Goal: Task Accomplishment & Management: Use online tool/utility

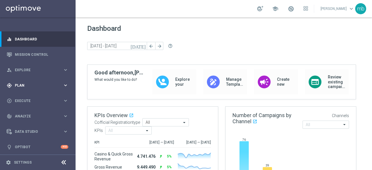
click at [63, 84] on icon "keyboard_arrow_right" at bounding box center [66, 86] width 6 height 6
click at [20, 98] on link "Target Groups" at bounding box center [37, 97] width 45 height 5
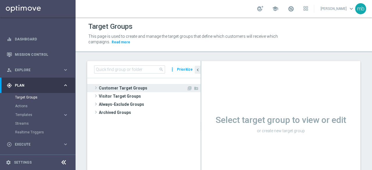
click at [97, 86] on span at bounding box center [96, 87] width 6 height 7
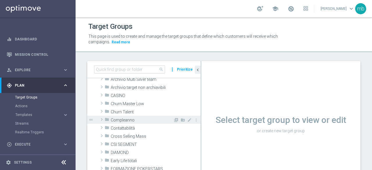
scroll to position [29, 0]
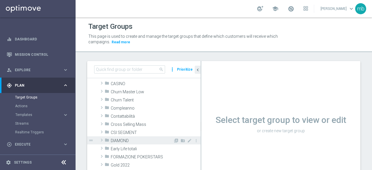
click at [102, 140] on span at bounding box center [102, 140] width 6 height 7
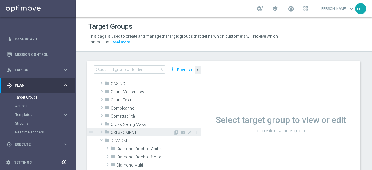
scroll to position [58, 0]
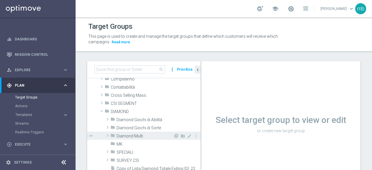
click at [109, 136] on span at bounding box center [108, 135] width 6 height 7
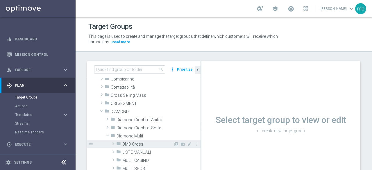
click at [113, 143] on span at bounding box center [114, 143] width 6 height 7
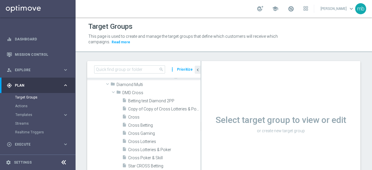
scroll to position [116, 0]
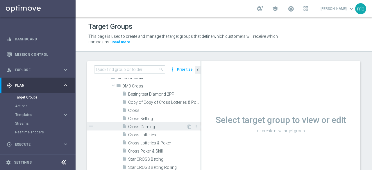
click at [139, 127] on span "Cross Gaming" at bounding box center [157, 127] width 58 height 5
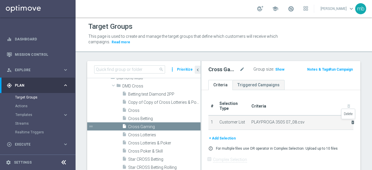
click at [351, 122] on icon "delete_forever" at bounding box center [353, 122] width 5 height 5
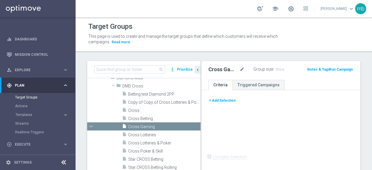
click at [221, 102] on button "+ Add Selection" at bounding box center [223, 100] width 28 height 6
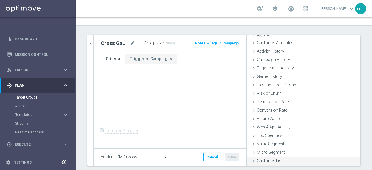
scroll to position [41, 0]
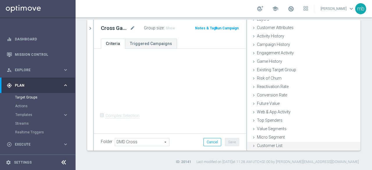
click at [269, 144] on span "Customer List" at bounding box center [270, 145] width 26 height 5
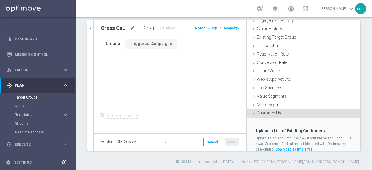
scroll to position [80, 0]
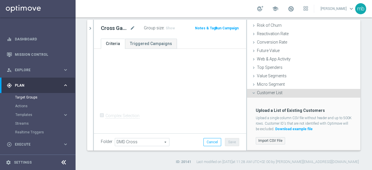
click at [267, 140] on label "Import CSV File" at bounding box center [270, 140] width 29 height 7
click at [0, 0] on input "Import CSV File" at bounding box center [0, 0] width 0 height 0
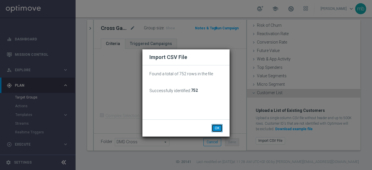
click at [218, 129] on button "OK" at bounding box center [217, 128] width 11 height 8
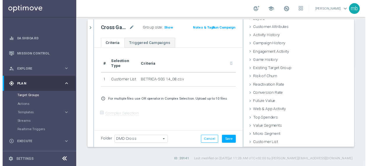
scroll to position [27, 0]
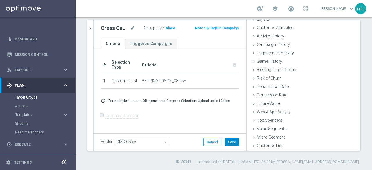
click at [230, 142] on button "Save" at bounding box center [232, 142] width 14 height 8
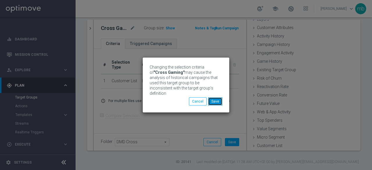
click at [220, 103] on button "Save" at bounding box center [215, 101] width 14 height 8
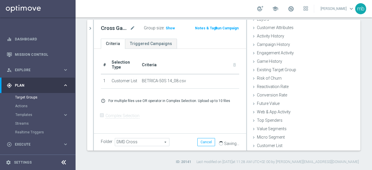
drag, startPoint x: 226, startPoint y: 27, endPoint x: 228, endPoint y: 43, distance: 15.8
click at [228, 43] on div "Cross Gaming mode_edit Group size : Show Notes & Tags Run Campaign Criteria Tri…" at bounding box center [170, 85] width 152 height 131
click at [227, 28] on button "Run Campaign" at bounding box center [227, 28] width 25 height 6
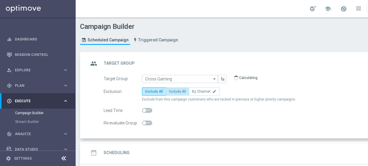
click at [179, 91] on span "Include All" at bounding box center [177, 91] width 17 height 4
click at [173, 91] on input "Include All" at bounding box center [171, 92] width 4 height 4
radio input "true"
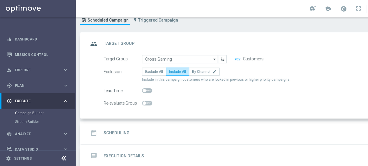
scroll to position [29, 0]
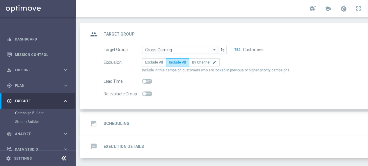
click at [118, 123] on h2 "Scheduling" at bounding box center [117, 124] width 26 height 6
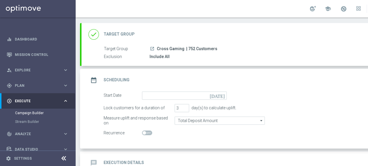
click at [222, 95] on icon "[DATE]" at bounding box center [218, 94] width 17 height 6
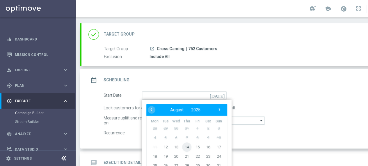
click at [185, 147] on span "14" at bounding box center [186, 146] width 9 height 9
type input "[DATE]"
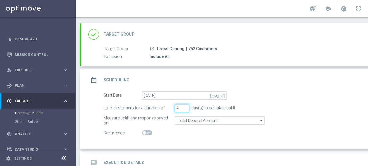
click at [185, 106] on input "4" at bounding box center [182, 108] width 15 height 8
click at [185, 106] on input "5" at bounding box center [182, 108] width 15 height 8
click at [185, 106] on input "6" at bounding box center [182, 108] width 15 height 8
click at [185, 106] on input "7" at bounding box center [182, 108] width 15 height 8
click at [185, 106] on input "8" at bounding box center [182, 108] width 15 height 8
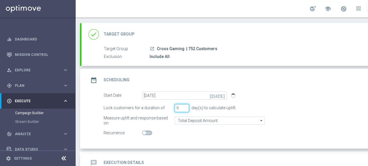
click at [185, 106] on input "9" at bounding box center [182, 108] width 15 height 8
click at [185, 106] on input "10" at bounding box center [182, 108] width 15 height 8
type input "11"
click at [185, 106] on input "11" at bounding box center [182, 108] width 15 height 8
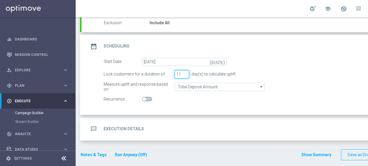
scroll to position [63, 0]
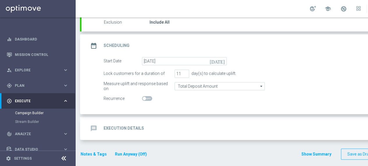
click at [135, 128] on h2 "Execution Details" at bounding box center [124, 128] width 40 height 6
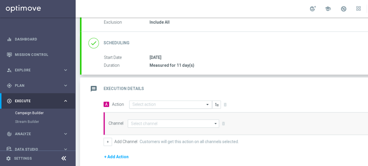
click at [195, 105] on input "text" at bounding box center [164, 104] width 65 height 5
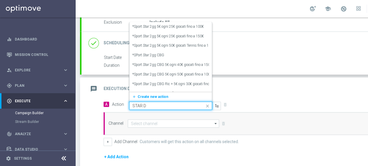
type input "STAR DE"
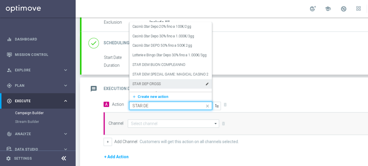
click at [157, 82] on label "STAR DEP CROSS" at bounding box center [146, 83] width 28 height 5
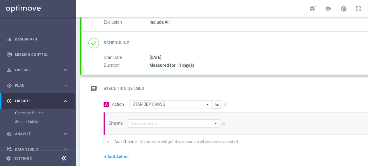
click at [215, 125] on icon "arrow_drop_down" at bounding box center [216, 124] width 6 height 8
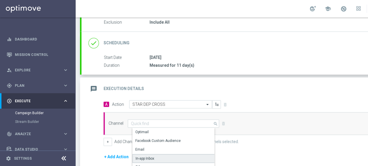
click at [159, 155] on div "In-app Inbox" at bounding box center [175, 158] width 87 height 9
type input "In-app Inbox"
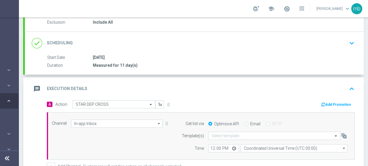
scroll to position [0, 61]
click at [330, 102] on button "Add Promotion" at bounding box center [337, 104] width 32 height 6
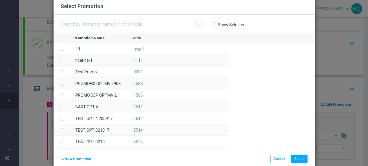
scroll to position [0, 57]
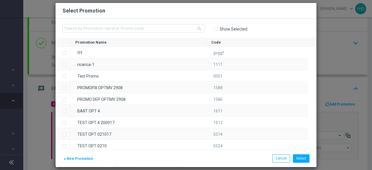
click at [81, 159] on span "New Promotion" at bounding box center [80, 159] width 26 height 4
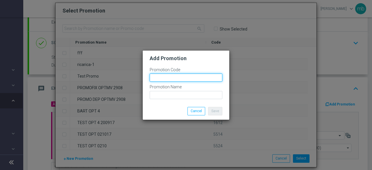
click at [168, 78] on input "text" at bounding box center [186, 78] width 73 height 8
paste input "332486"
type input "332486"
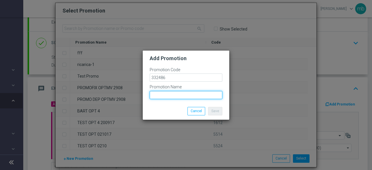
click at [156, 95] on input "text" at bounding box center [186, 95] width 73 height 8
paste input "BETRICA-50S"
type input "BETRICA-50S"
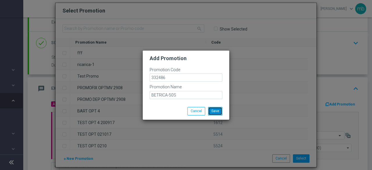
click at [214, 110] on button "Save" at bounding box center [215, 111] width 14 height 8
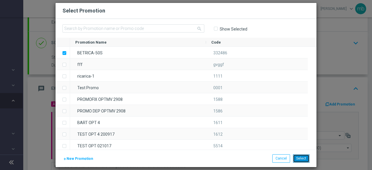
click at [303, 156] on button "Select" at bounding box center [301, 158] width 17 height 8
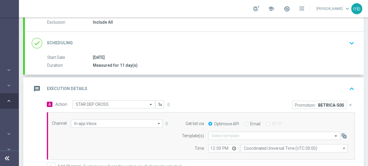
scroll to position [93, 0]
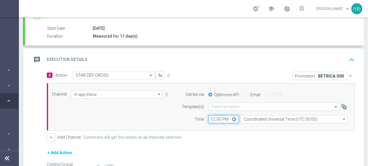
click at [234, 118] on input "12:00" at bounding box center [223, 119] width 31 height 8
type input "08:00"
click at [214, 132] on div "A Action Select action STAR DEP CROSS delete_forever Promotion: BETRICA-50S clo…" at bounding box center [200, 106] width 317 height 71
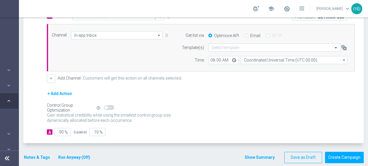
scroll to position [154, 0]
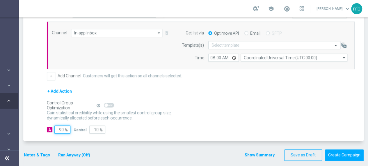
drag, startPoint x: 63, startPoint y: 127, endPoint x: 56, endPoint y: 128, distance: 7.4
click at [56, 128] on input "90" at bounding box center [62, 129] width 16 height 8
type input "1"
type input "99"
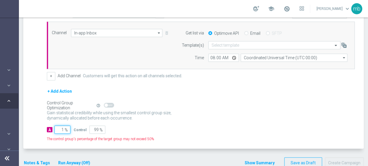
type input "10"
type input "90"
type input "100"
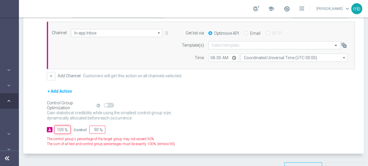
type input "0"
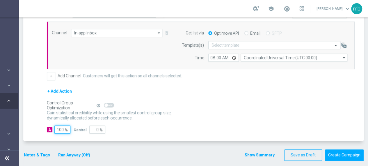
scroll to position [4, 57]
type input "100"
click at [27, 151] on button "Notes & Tags" at bounding box center [36, 154] width 27 height 7
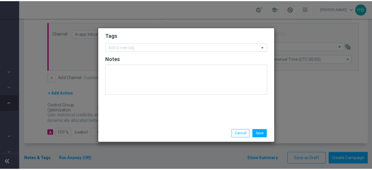
scroll to position [0, 57]
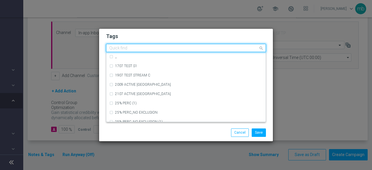
click at [122, 51] on input "text" at bounding box center [183, 48] width 149 height 5
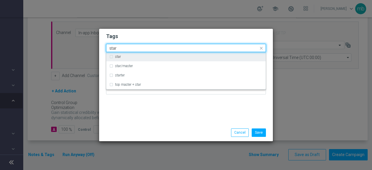
click at [113, 58] on div "star" at bounding box center [186, 56] width 154 height 9
type input "star"
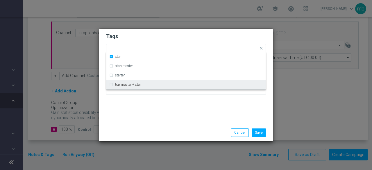
click at [127, 112] on div "Tags Quick find × star star star/master starter top master + star Notes" at bounding box center [186, 76] width 174 height 95
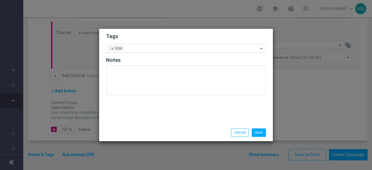
click at [146, 46] on input "text" at bounding box center [192, 48] width 132 height 5
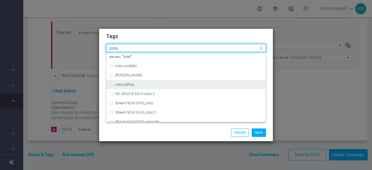
click at [135, 86] on div "cross-selling" at bounding box center [189, 84] width 148 height 3
type input "cros"
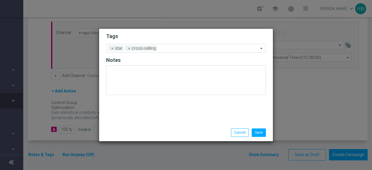
click at [145, 133] on div "Save Cancel" at bounding box center [186, 133] width 169 height 8
click at [175, 48] on input "text" at bounding box center [209, 48] width 99 height 5
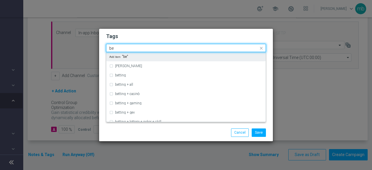
type input "b"
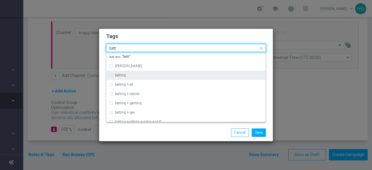
click at [130, 76] on div "betting" at bounding box center [189, 75] width 148 height 3
type input "bett"
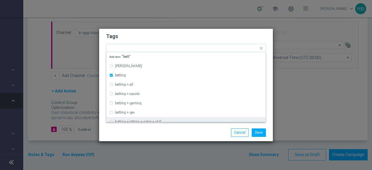
click at [139, 130] on div "Save Cancel" at bounding box center [186, 133] width 169 height 8
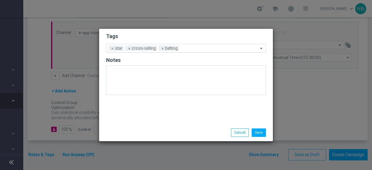
click at [199, 48] on input "text" at bounding box center [220, 48] width 77 height 5
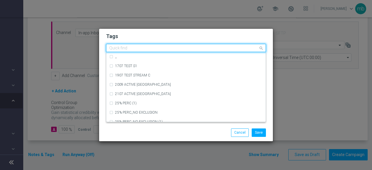
click at [199, 48] on input "text" at bounding box center [183, 48] width 149 height 5
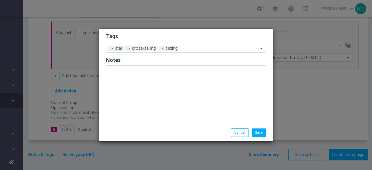
click at [175, 132] on div "Save Cancel" at bounding box center [214, 133] width 113 height 8
click at [162, 50] on span "×" at bounding box center [162, 48] width 5 height 5
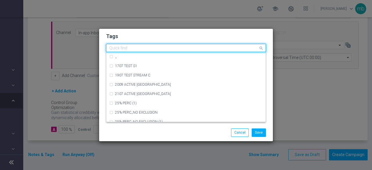
click at [167, 50] on input "text" at bounding box center [183, 48] width 149 height 5
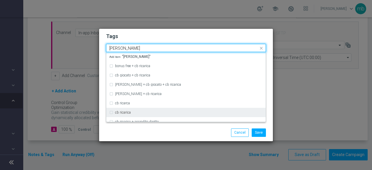
click at [139, 112] on div "cb ricarica" at bounding box center [189, 112] width 148 height 3
type input "[PERSON_NAME]"
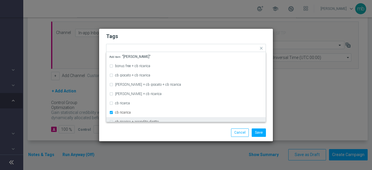
click at [151, 133] on div "Save Cancel" at bounding box center [186, 133] width 169 height 8
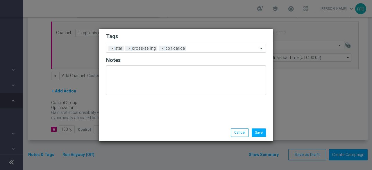
click at [206, 48] on input "text" at bounding box center [224, 48] width 70 height 5
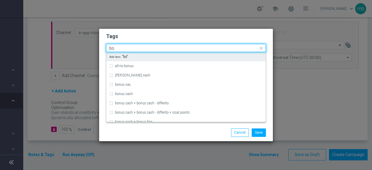
type input "b"
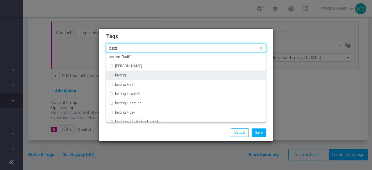
click at [123, 74] on div "betting" at bounding box center [186, 75] width 154 height 9
type input "betti"
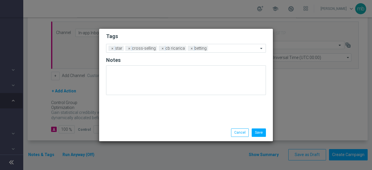
drag, startPoint x: 138, startPoint y: 132, endPoint x: 157, endPoint y: 112, distance: 27.0
click at [138, 132] on div "Save Cancel" at bounding box center [186, 133] width 169 height 8
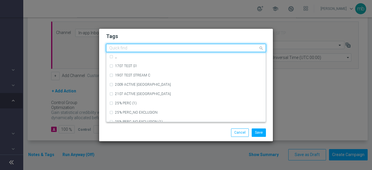
click at [219, 49] on input "text" at bounding box center [183, 48] width 149 height 5
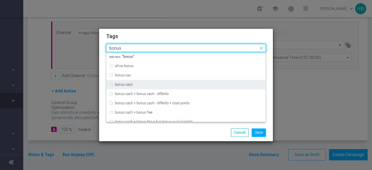
click at [161, 84] on div "bonus cash" at bounding box center [189, 84] width 148 height 3
type input "bonus"
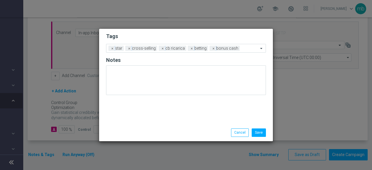
click at [166, 135] on div "Save Cancel" at bounding box center [214, 133] width 113 height 8
click at [262, 133] on button "Save" at bounding box center [259, 133] width 14 height 8
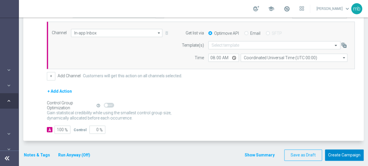
click at [356, 152] on button "Create Campaign" at bounding box center [344, 154] width 39 height 11
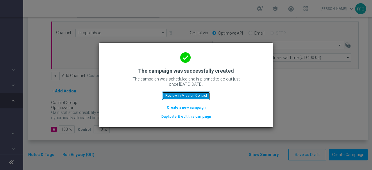
click at [198, 94] on button "Review in Mission Control" at bounding box center [186, 96] width 48 height 8
